Goal: Task Accomplishment & Management: Complete application form

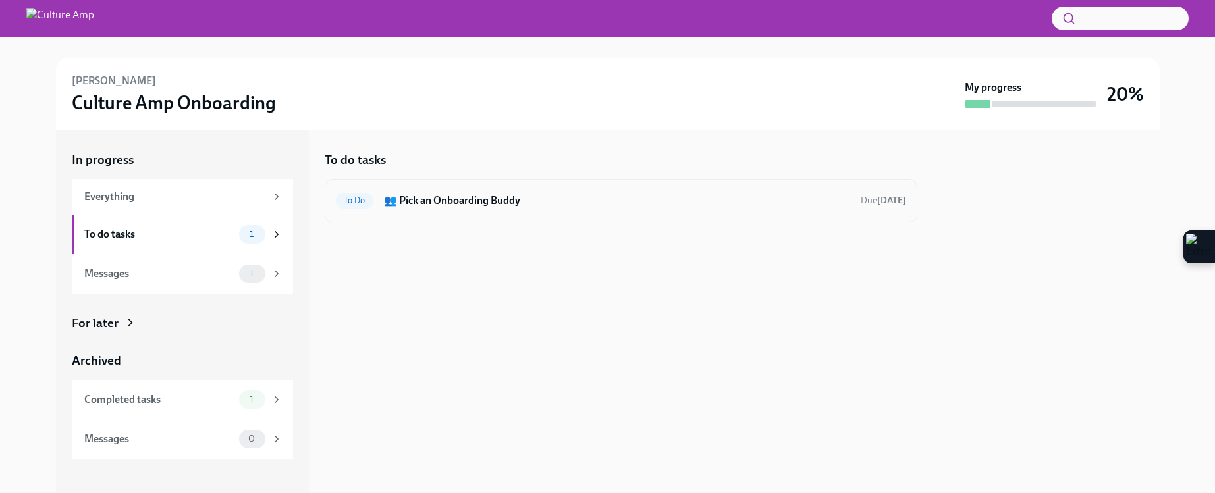
click at [503, 196] on h6 "👥 Pick an Onboarding Buddy" at bounding box center [617, 201] width 466 height 14
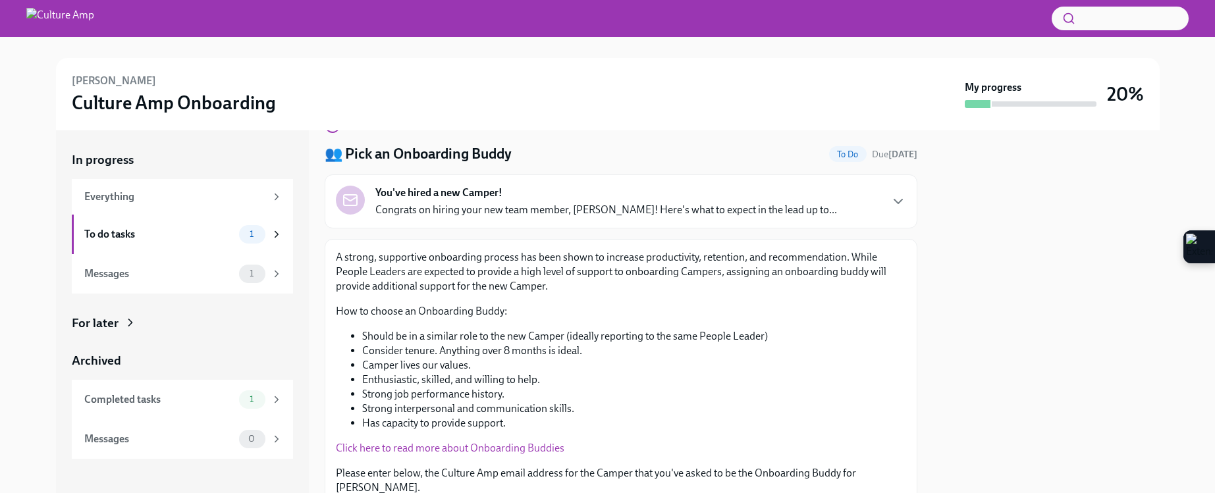
scroll to position [131, 0]
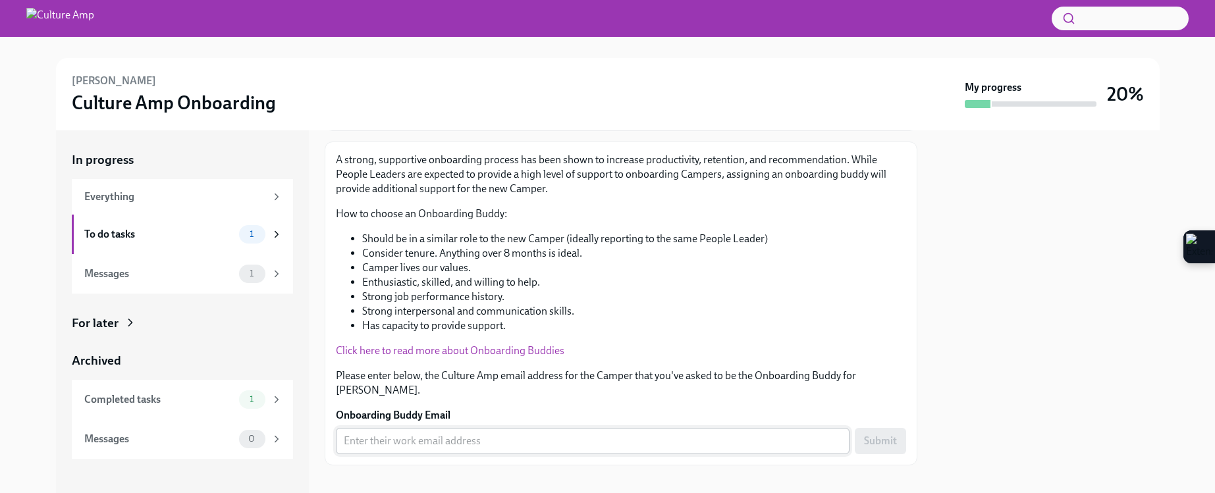
click at [406, 428] on input "Onboarding Buddy Email" at bounding box center [593, 441] width 514 height 26
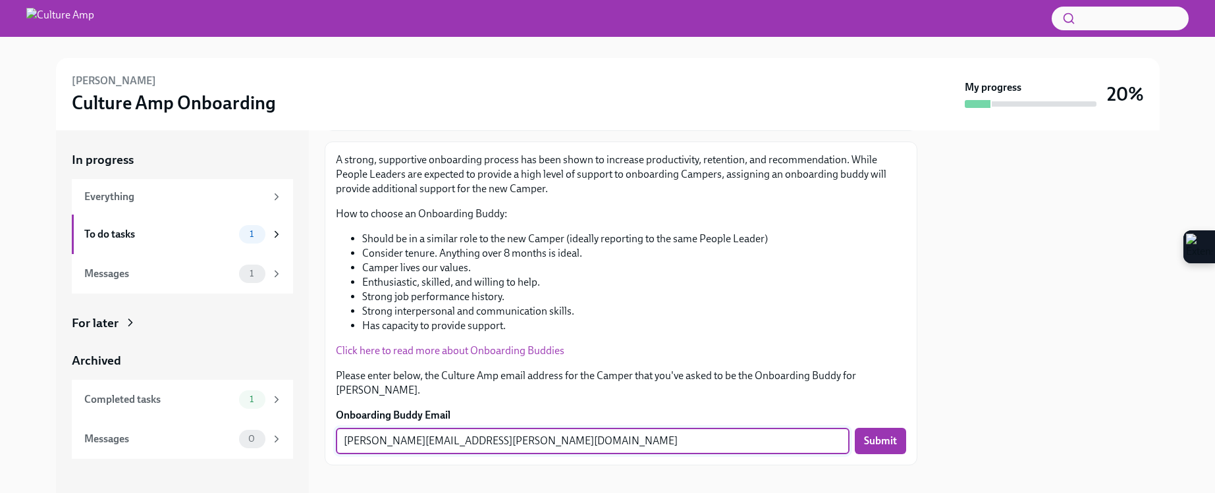
type input "[PERSON_NAME][EMAIL_ADDRESS][PERSON_NAME][DOMAIN_NAME]"
drag, startPoint x: 518, startPoint y: 424, endPoint x: 288, endPoint y: 417, distance: 230.0
click at [288, 418] on div "In progress Everything To do tasks 1 Messages 1 For later Archived Completed ta…" at bounding box center [608, 311] width 1104 height 363
click at [863, 434] on button "Submit" at bounding box center [880, 441] width 51 height 26
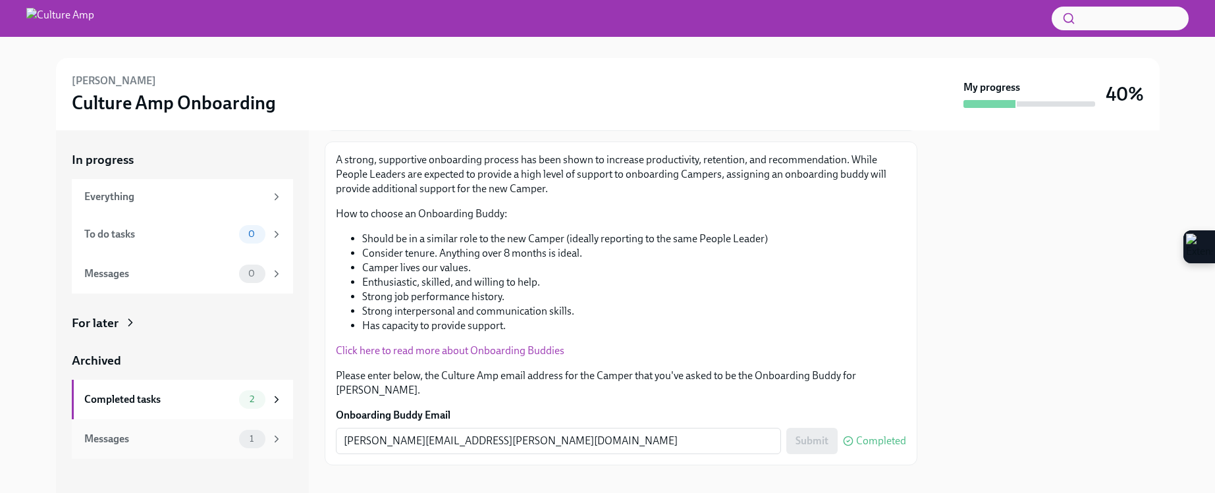
click at [216, 442] on div "Messages" at bounding box center [159, 439] width 150 height 14
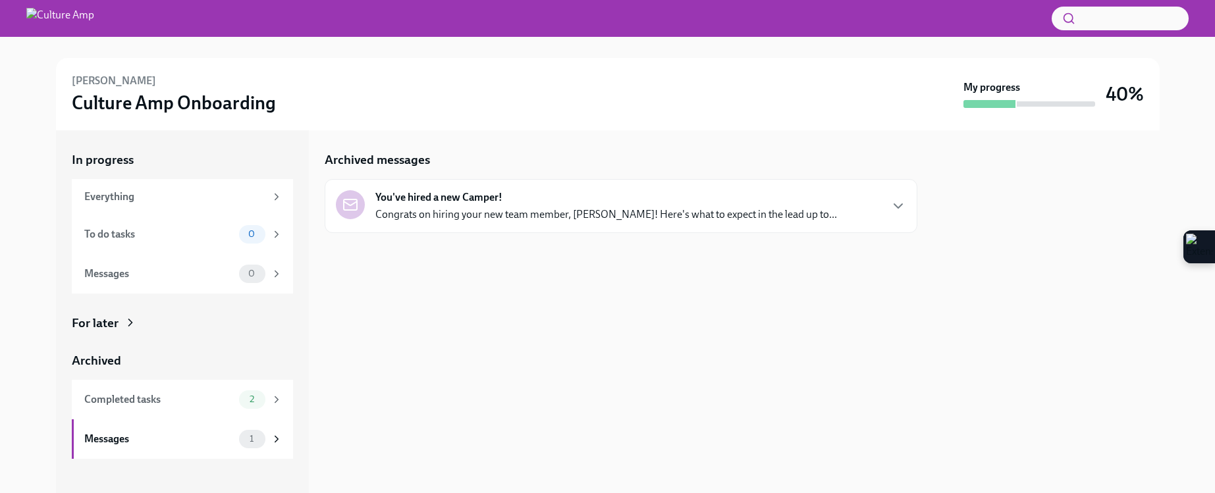
click at [545, 225] on div "You've hired a new Camper! Congrats on hiring your new team member, [PERSON_NAM…" at bounding box center [621, 206] width 593 height 54
